Goal: Task Accomplishment & Management: Use online tool/utility

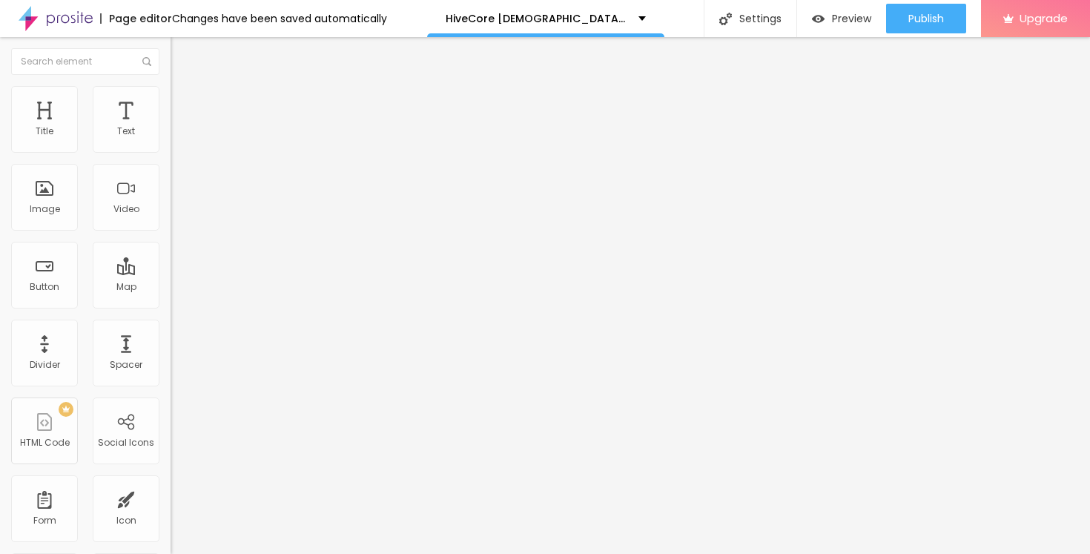
click at [178, 214] on icon "button" at bounding box center [181, 211] width 6 height 6
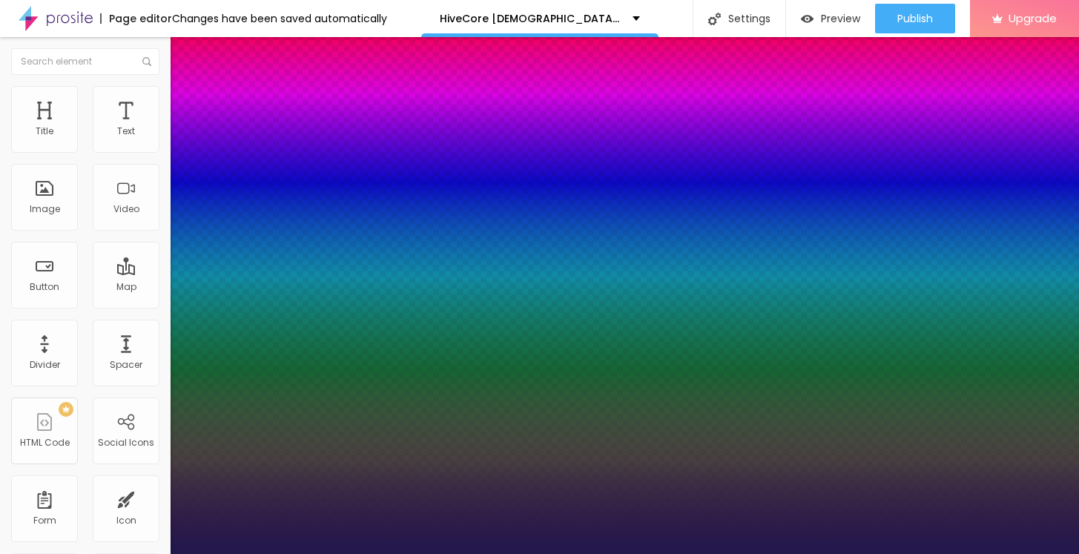
type input "49"
type input "1"
type input "50"
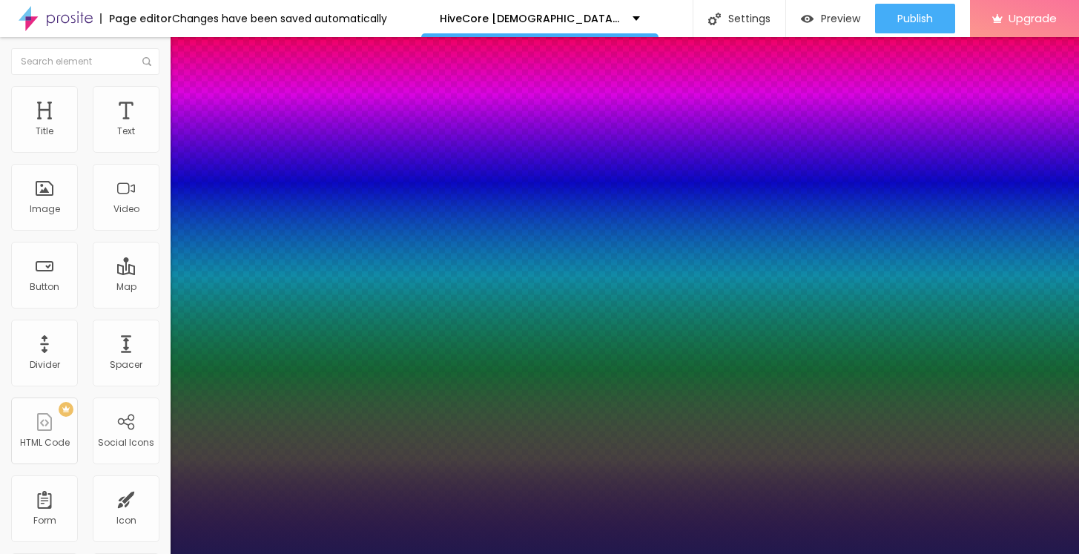
type input "1"
type input "53"
type input "1"
type input "58"
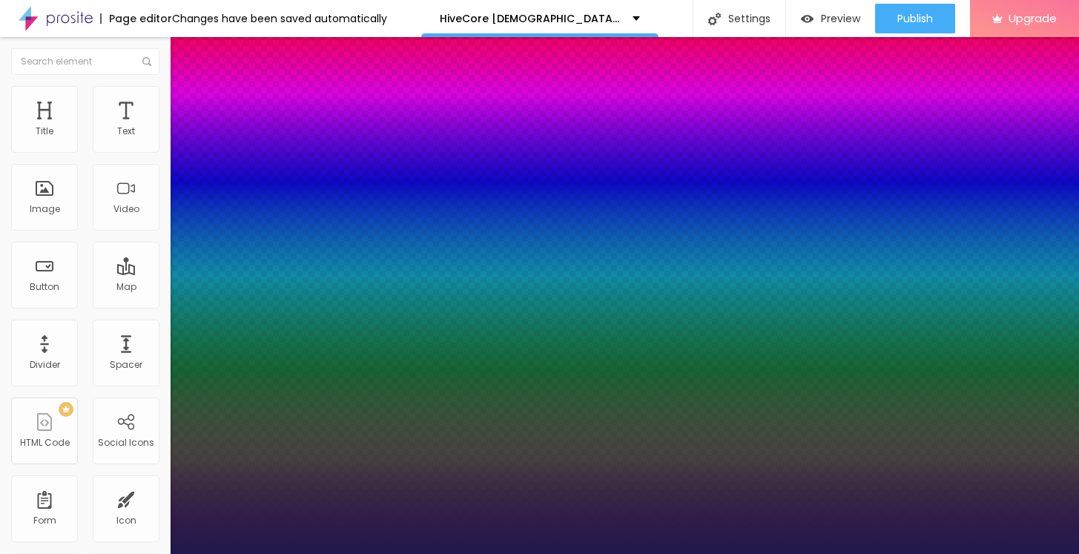
type input "58"
type input "1"
type input "63"
type input "1"
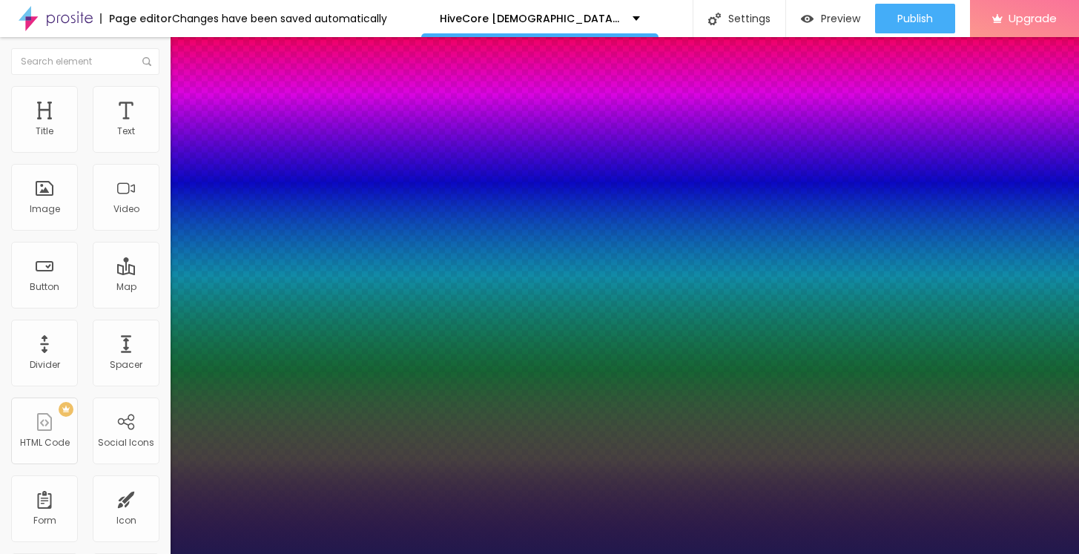
type input "65"
type input "1"
type input "66"
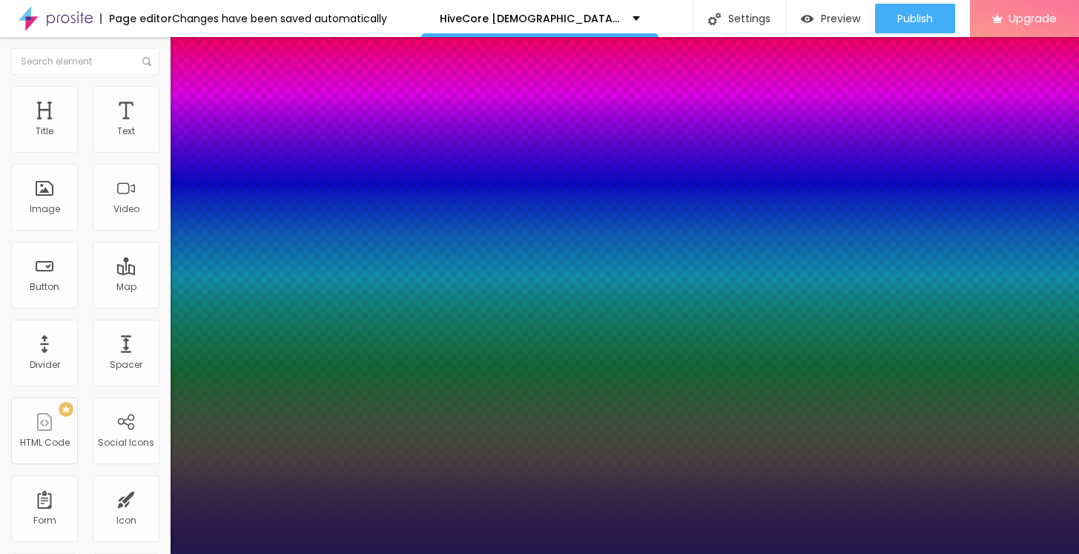
type input "1"
type input "67"
type input "1"
type input "68"
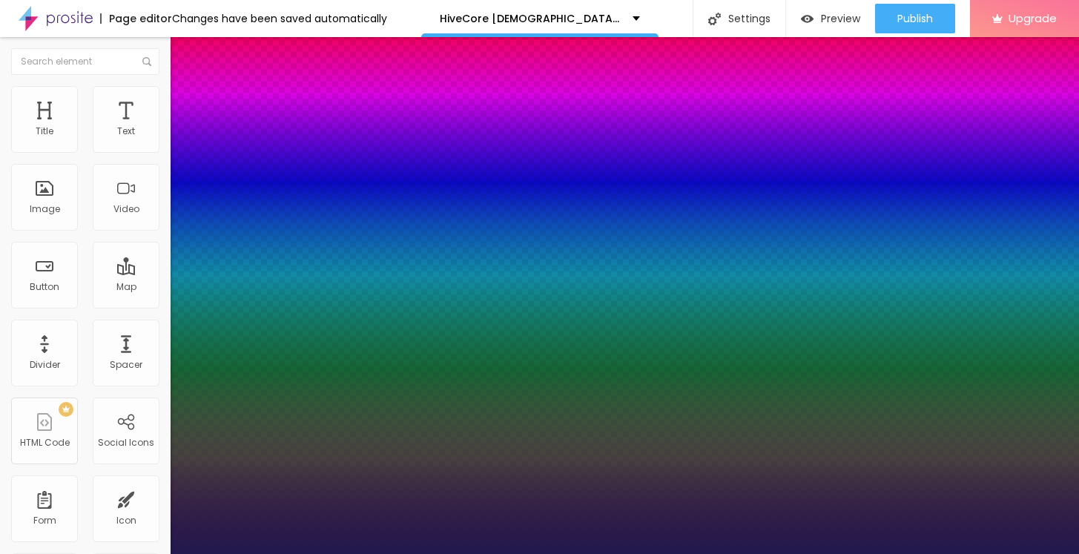
type input "68"
type input "1"
type input "69"
type input "1"
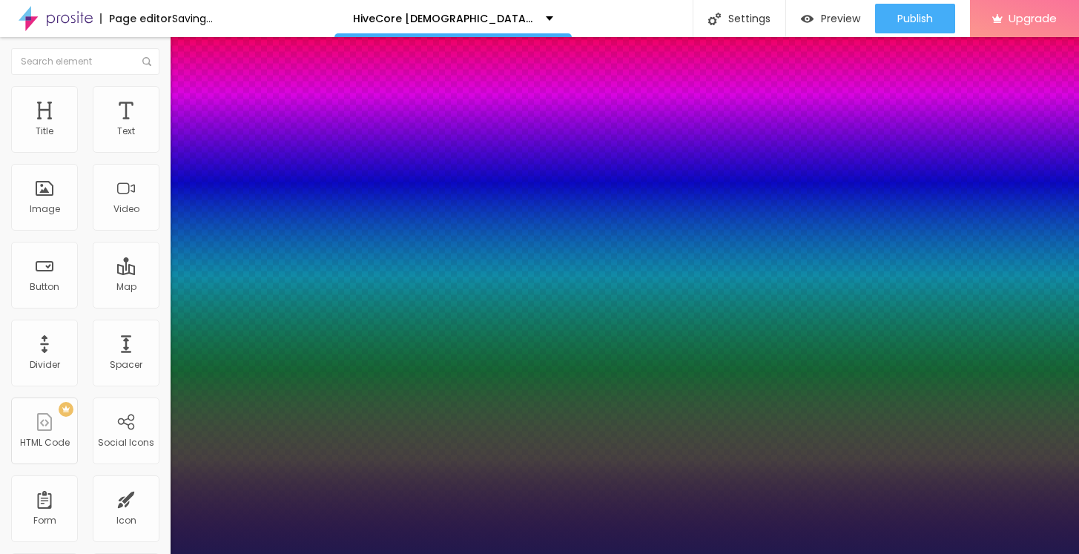
type input "70"
type input "1"
type input "71"
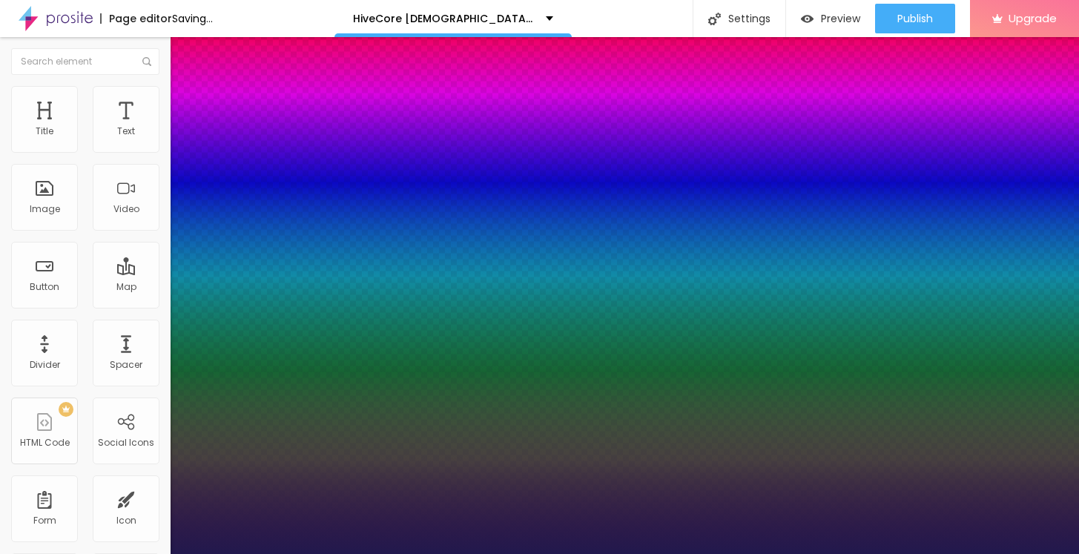
type input "1"
type input "72"
type input "1"
type input "73"
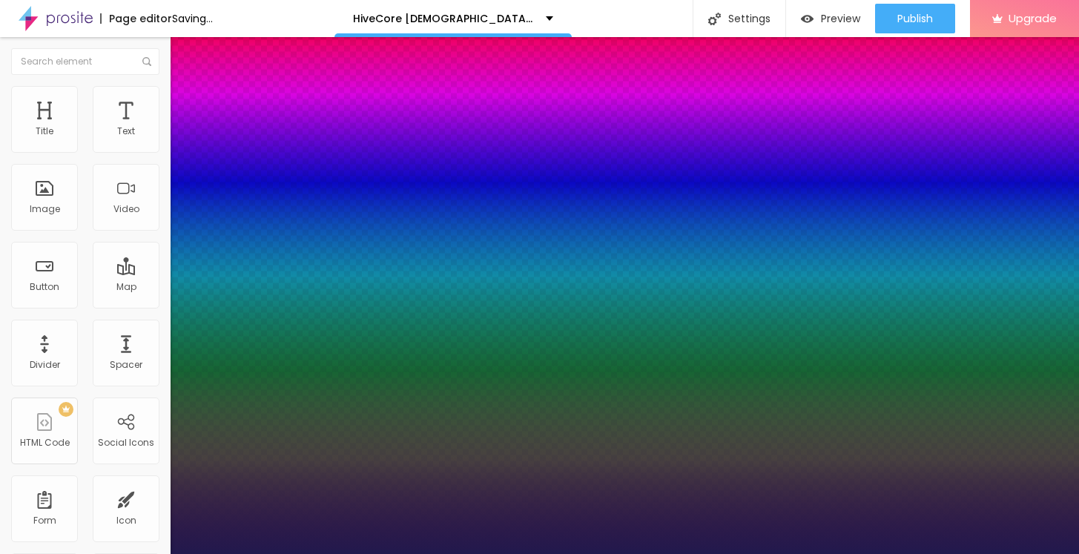
type input "73"
type input "1"
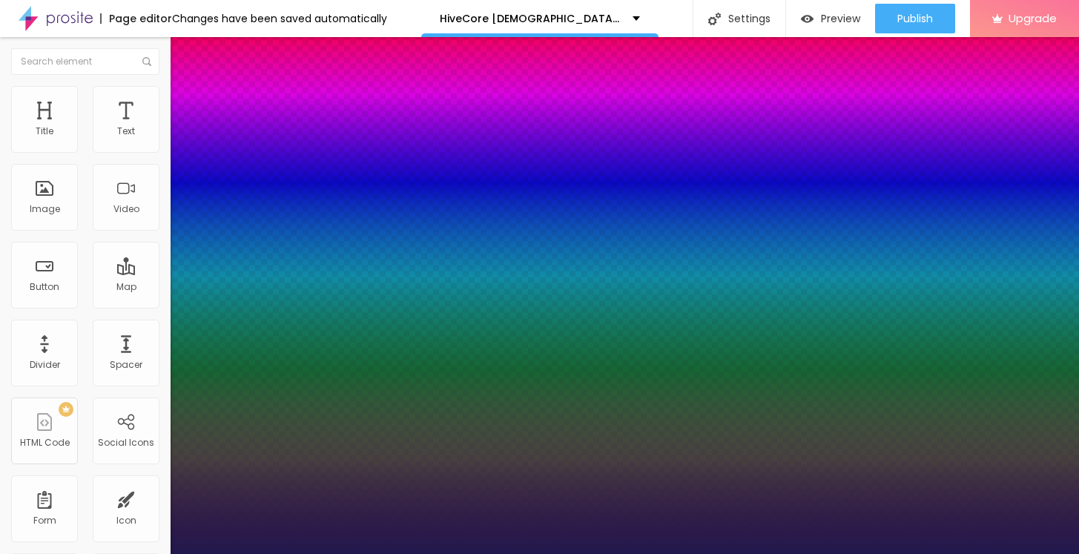
type input "74"
type input "1"
type input "75"
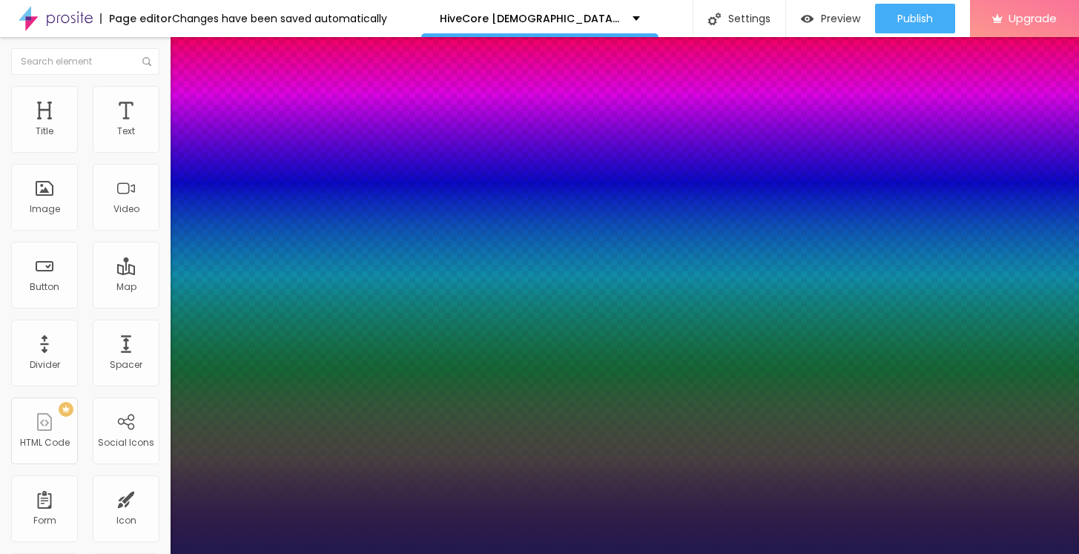
type input "1"
type input "76"
type input "1"
type input "75"
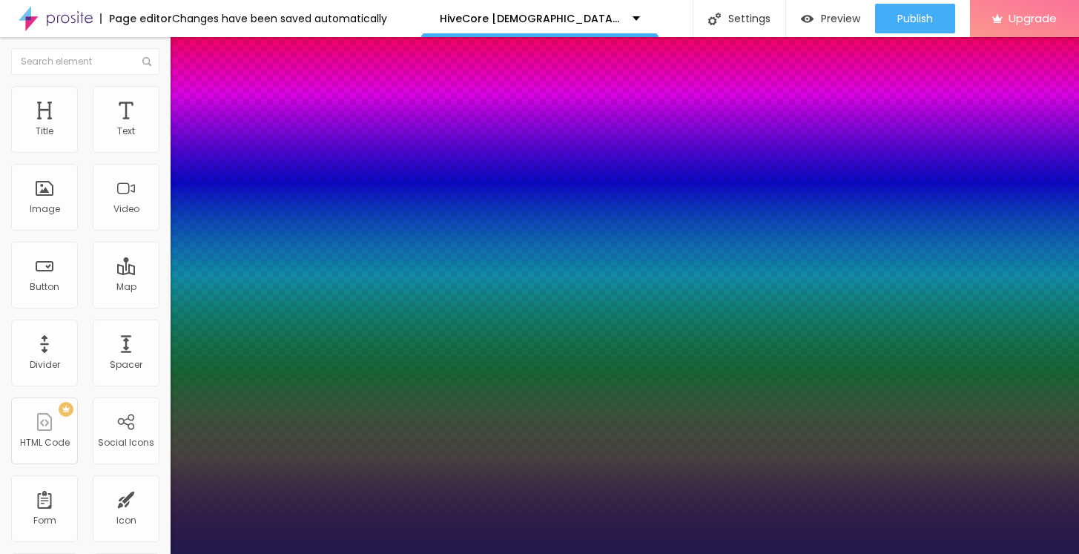
type input "75"
type input "1"
drag, startPoint x: 239, startPoint y: 418, endPoint x: 268, endPoint y: 417, distance: 29.7
type input "75"
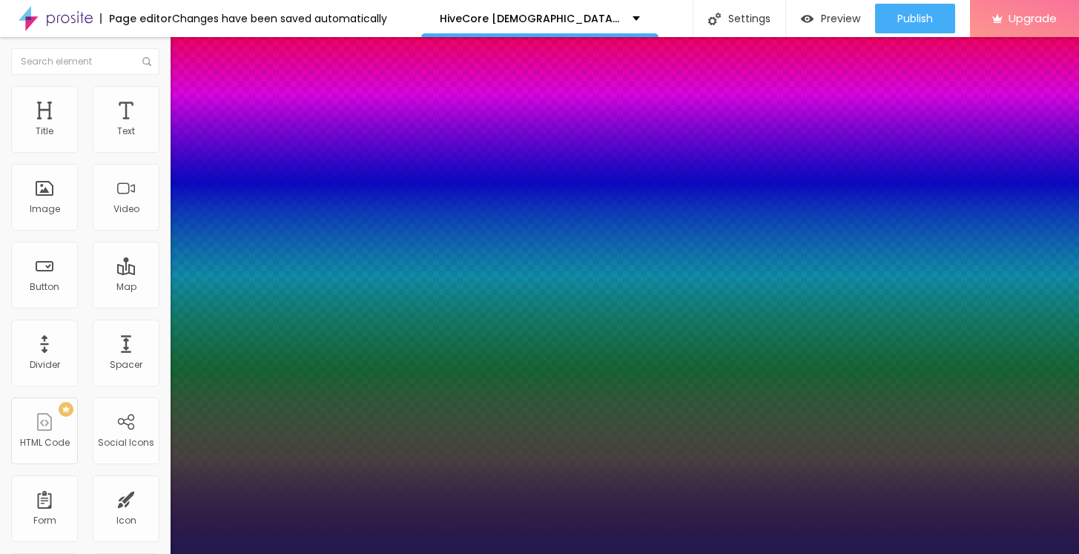
click at [613, 553] on div at bounding box center [539, 554] width 1079 height 0
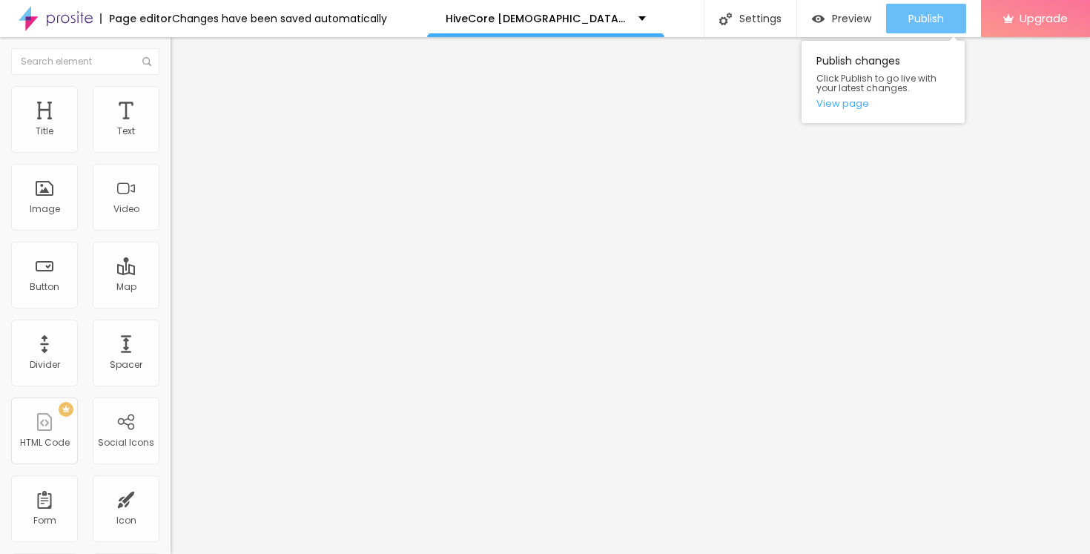
click at [904, 12] on button "Publish" at bounding box center [926, 19] width 80 height 30
click at [862, 108] on link "View page" at bounding box center [882, 104] width 133 height 10
